Goal: Information Seeking & Learning: Learn about a topic

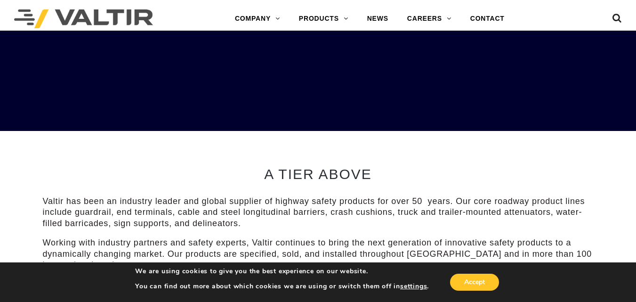
scroll to position [235, 0]
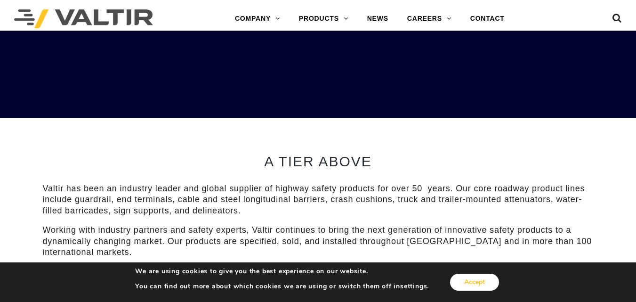
click at [482, 288] on button "Accept" at bounding box center [474, 282] width 49 height 17
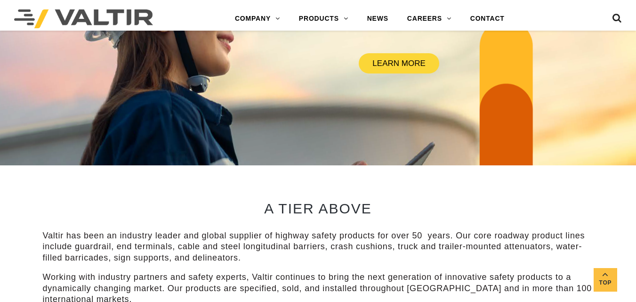
scroll to position [0, 0]
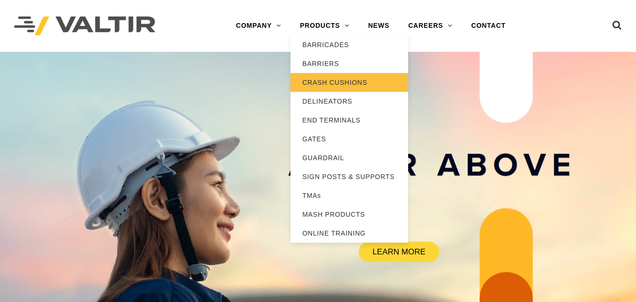
click at [340, 88] on link "CRASH CUSHIONS" at bounding box center [350, 82] width 118 height 19
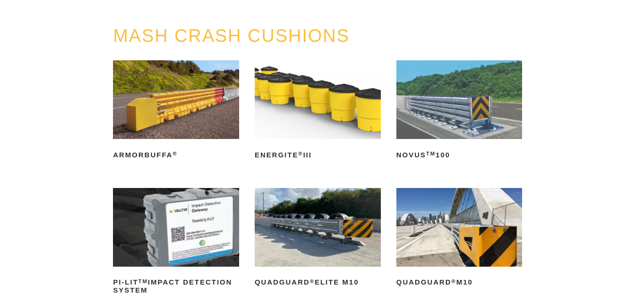
scroll to position [94, 0]
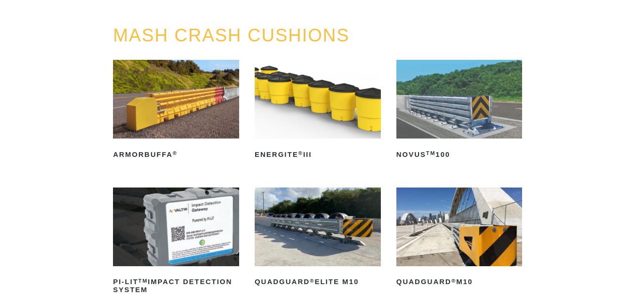
click at [597, 122] on div "MASH CRASH CUSHIONS ArmorBuffa ® Read more ENERGITE ® III Read more NOVUS TM 10…" at bounding box center [318, 257] width 636 height 463
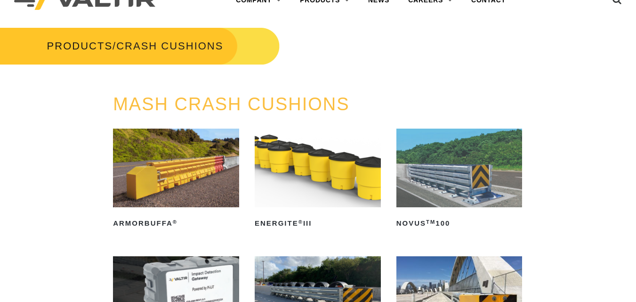
scroll to position [0, 0]
